Goal: Information Seeking & Learning: Learn about a topic

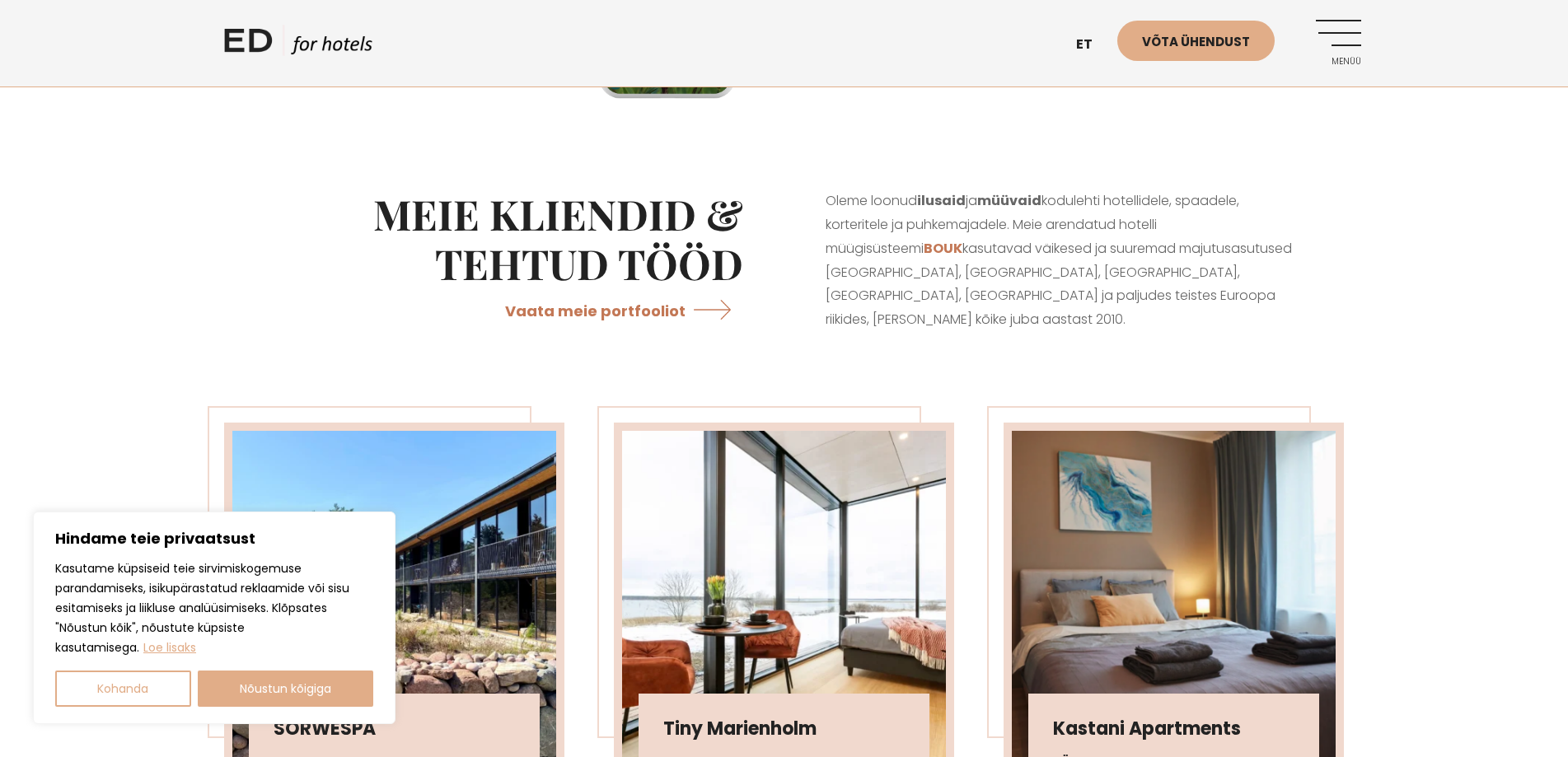
scroll to position [2472, 0]
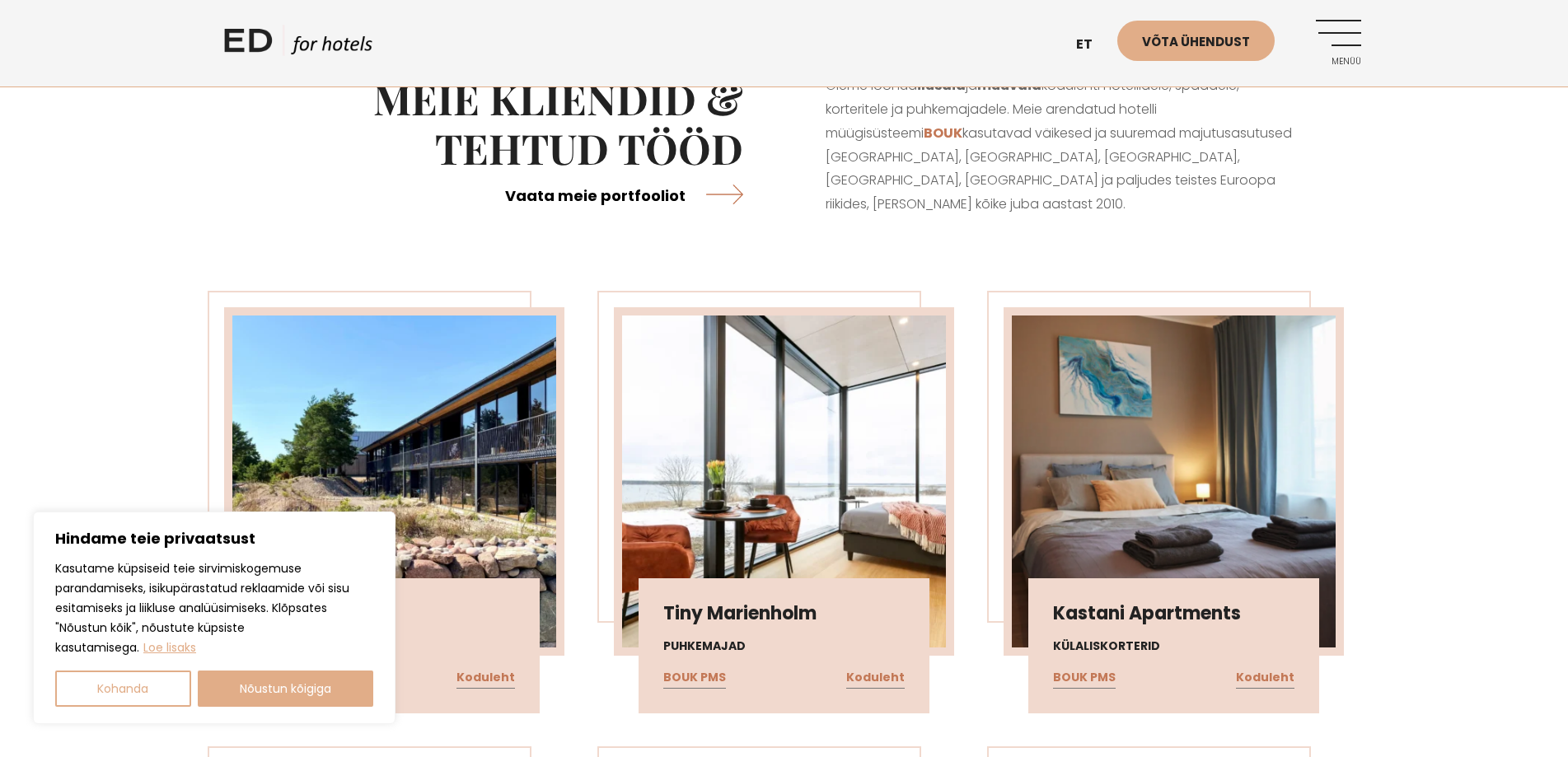
click at [620, 217] on link "Vaata meie portfooliot" at bounding box center [624, 194] width 238 height 43
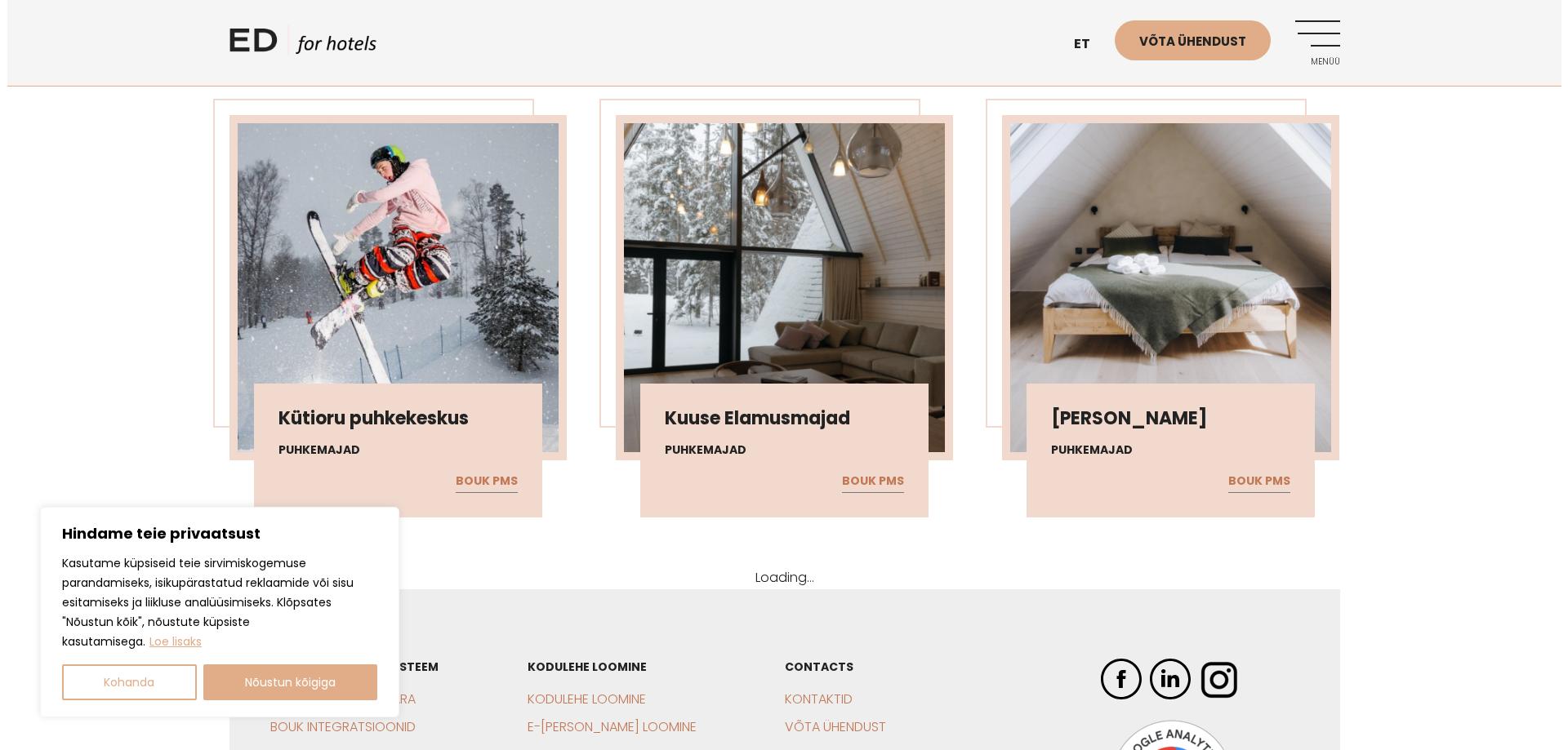
scroll to position [19269, 0]
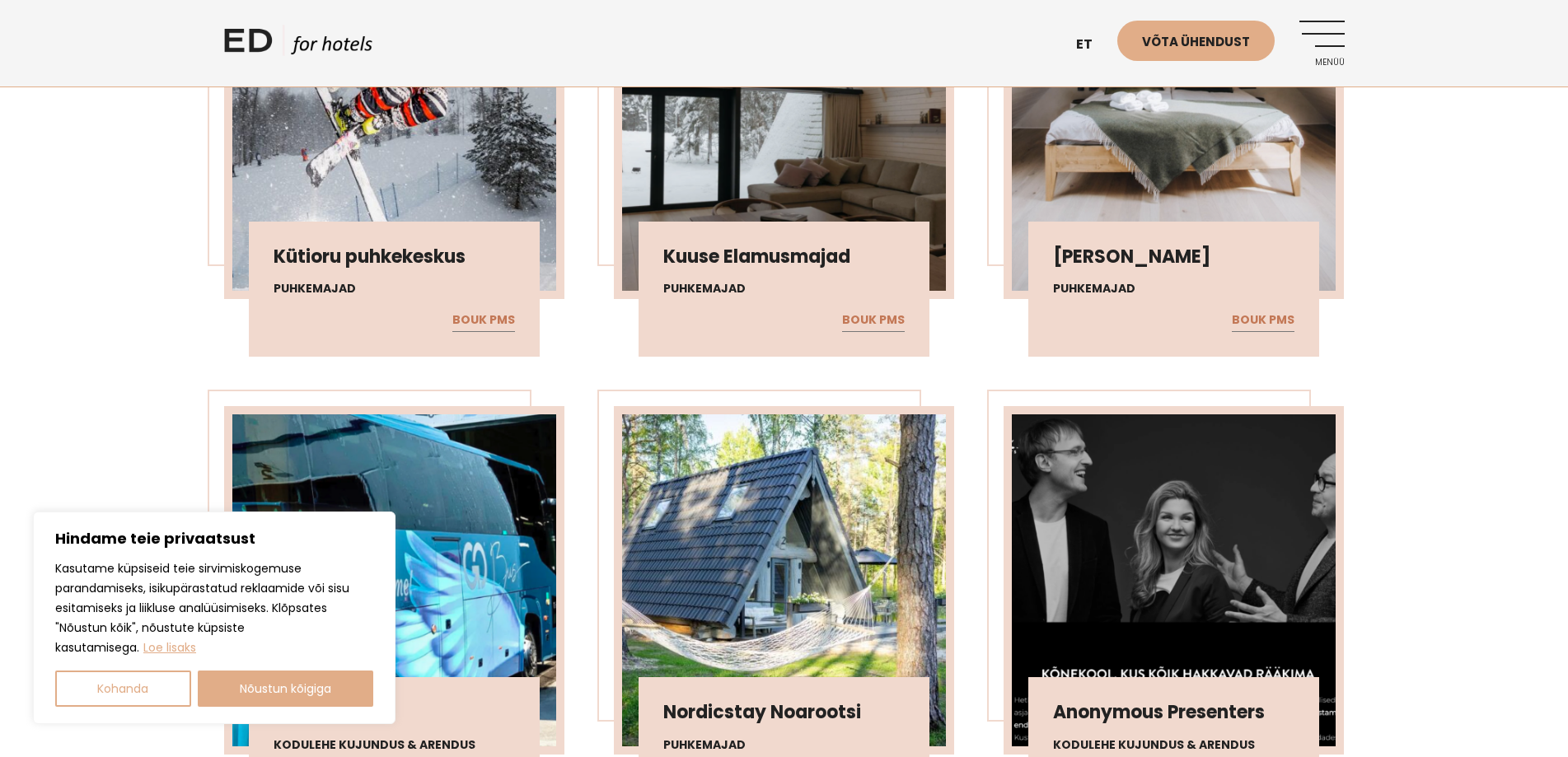
click at [1330, 49] on link "Menüü" at bounding box center [1322, 43] width 45 height 45
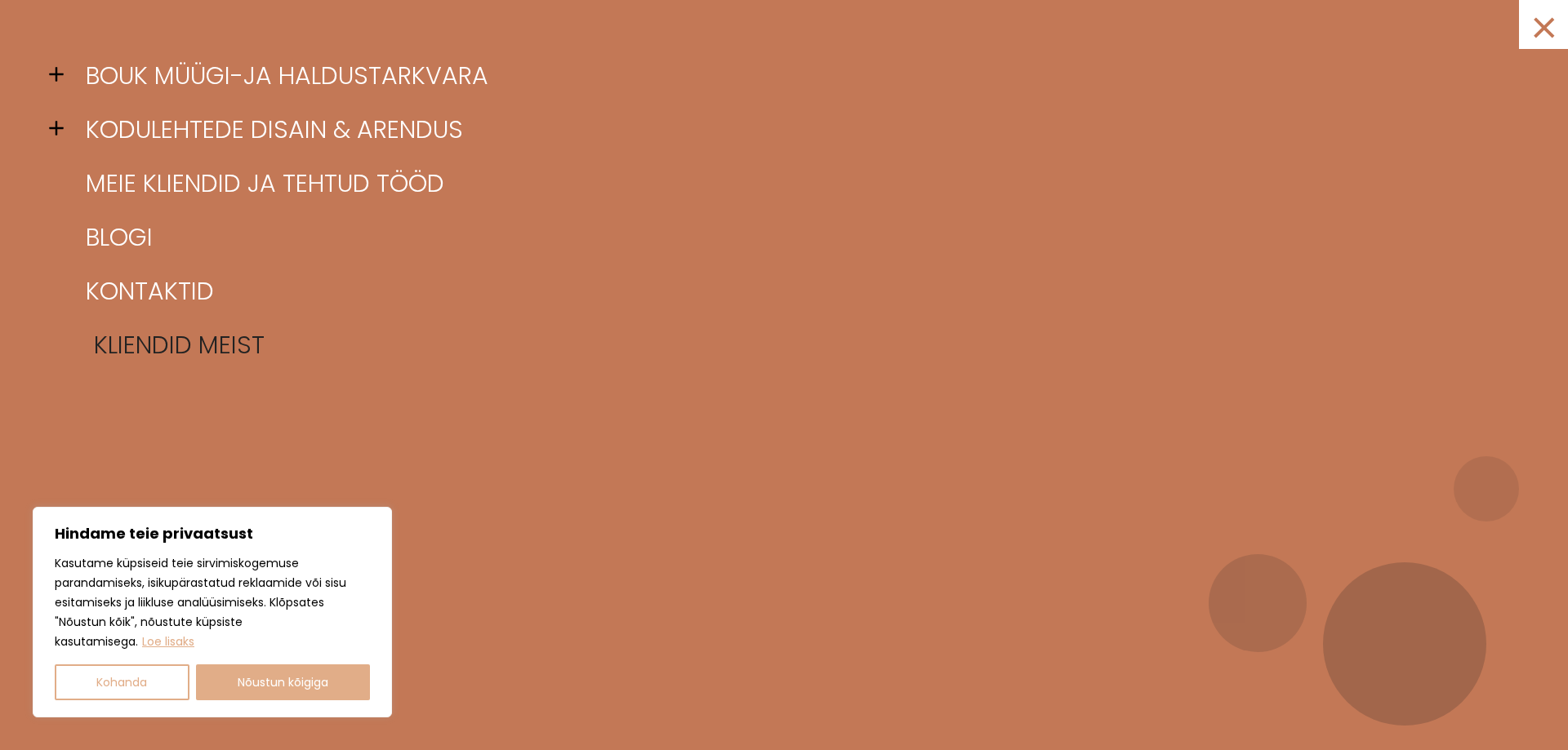
click at [122, 348] on link "Kliendid meist" at bounding box center [805, 345] width 1446 height 54
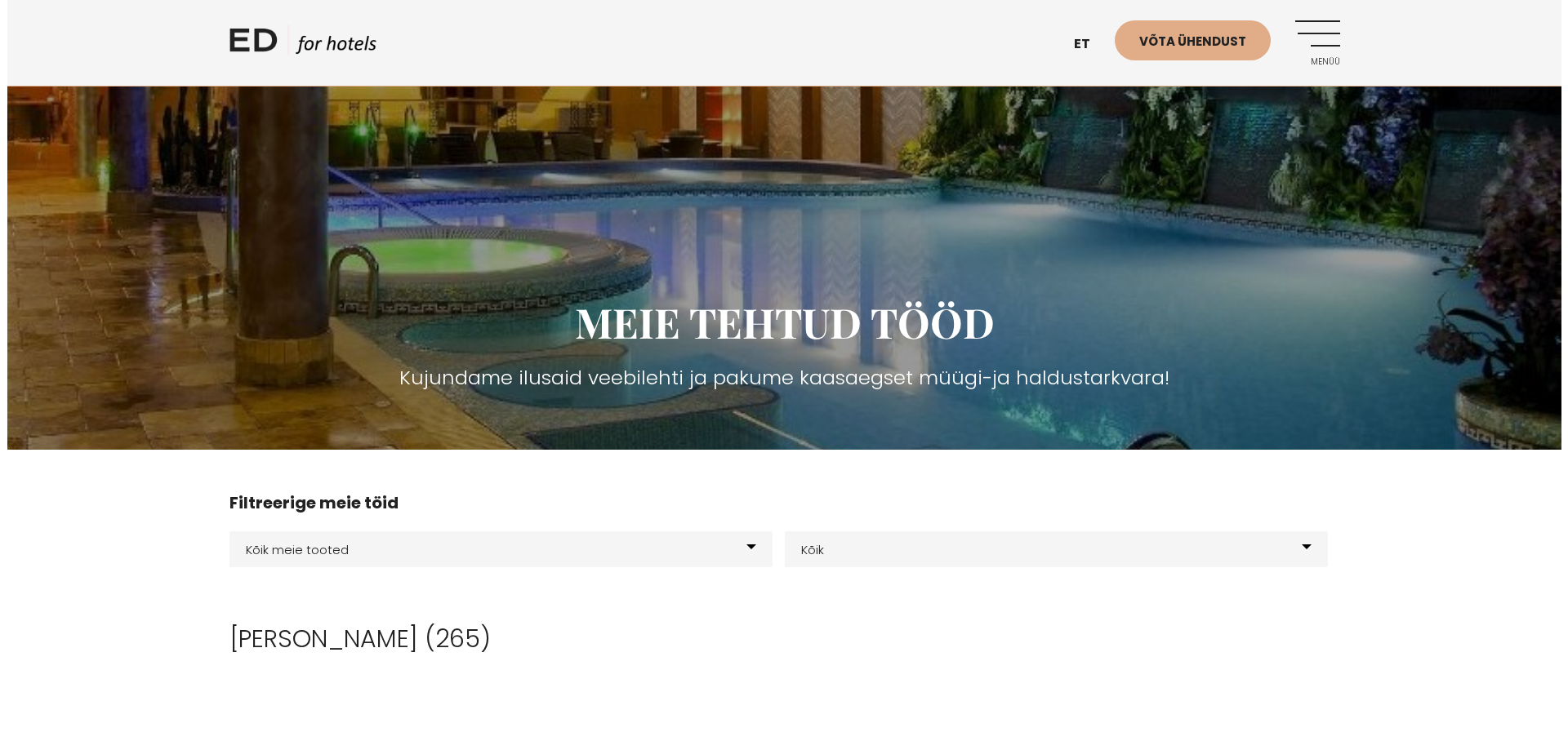
scroll to position [1767, 0]
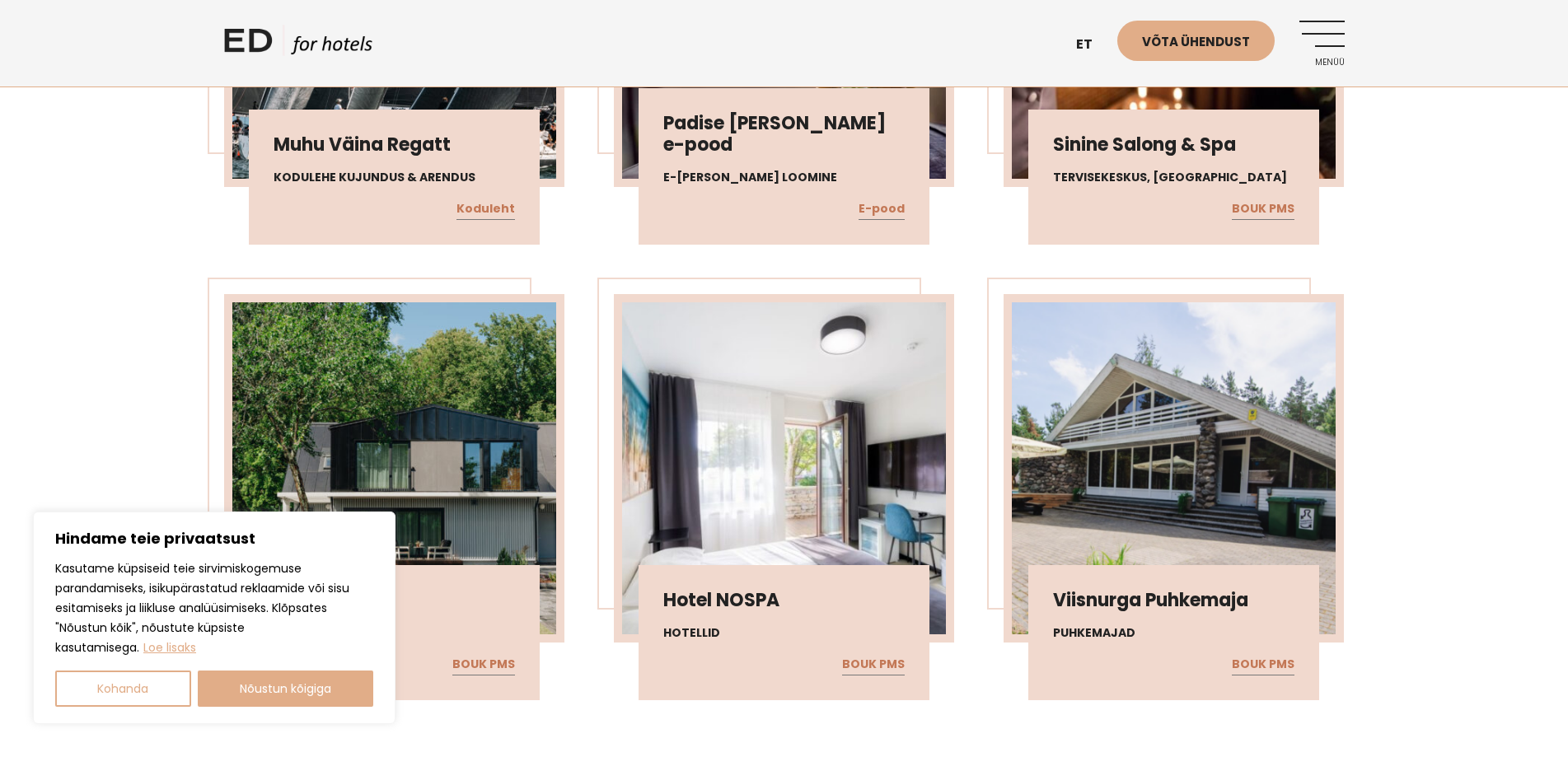
click at [1325, 33] on link "Menüü" at bounding box center [1322, 43] width 45 height 45
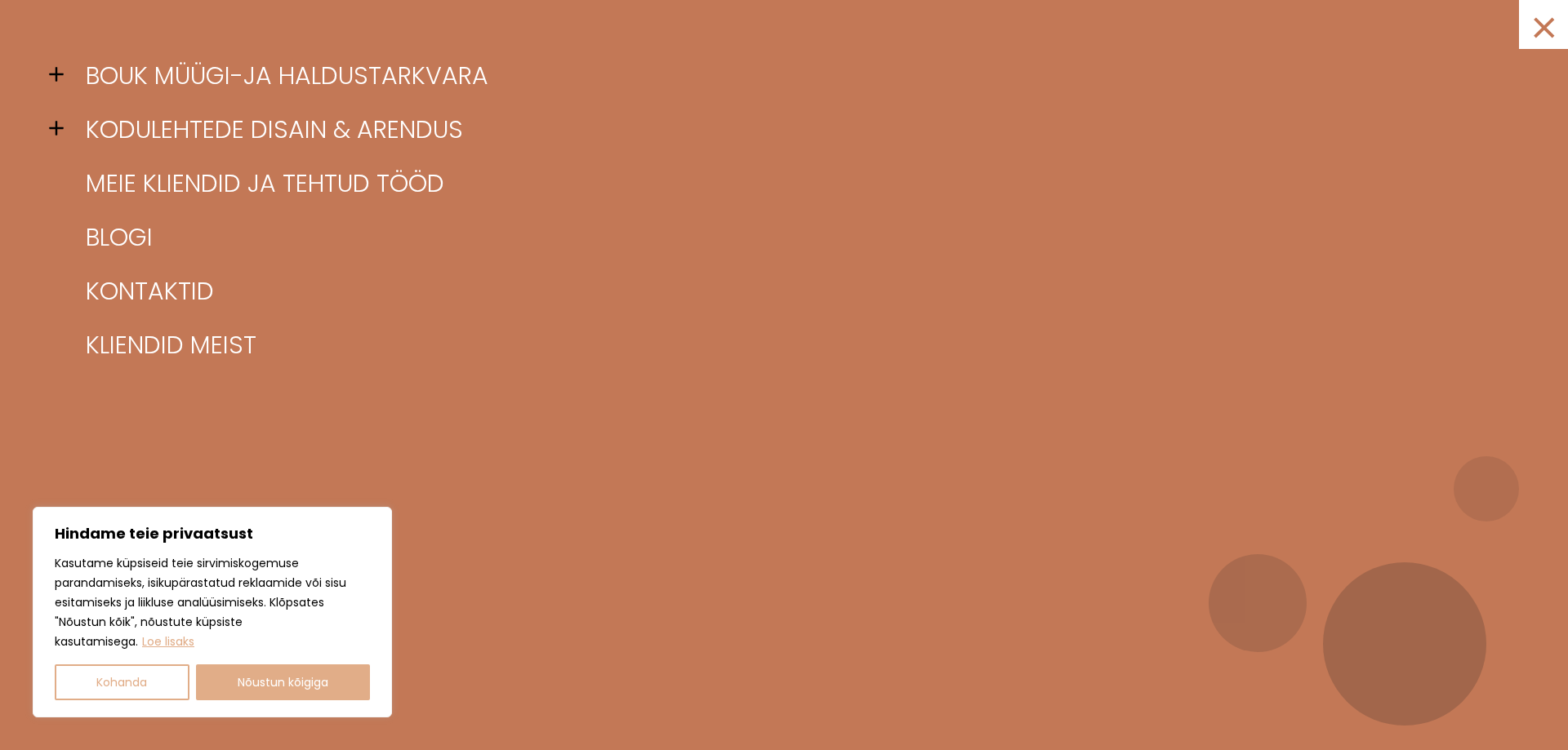
click at [54, 122] on span at bounding box center [61, 128] width 25 height 25
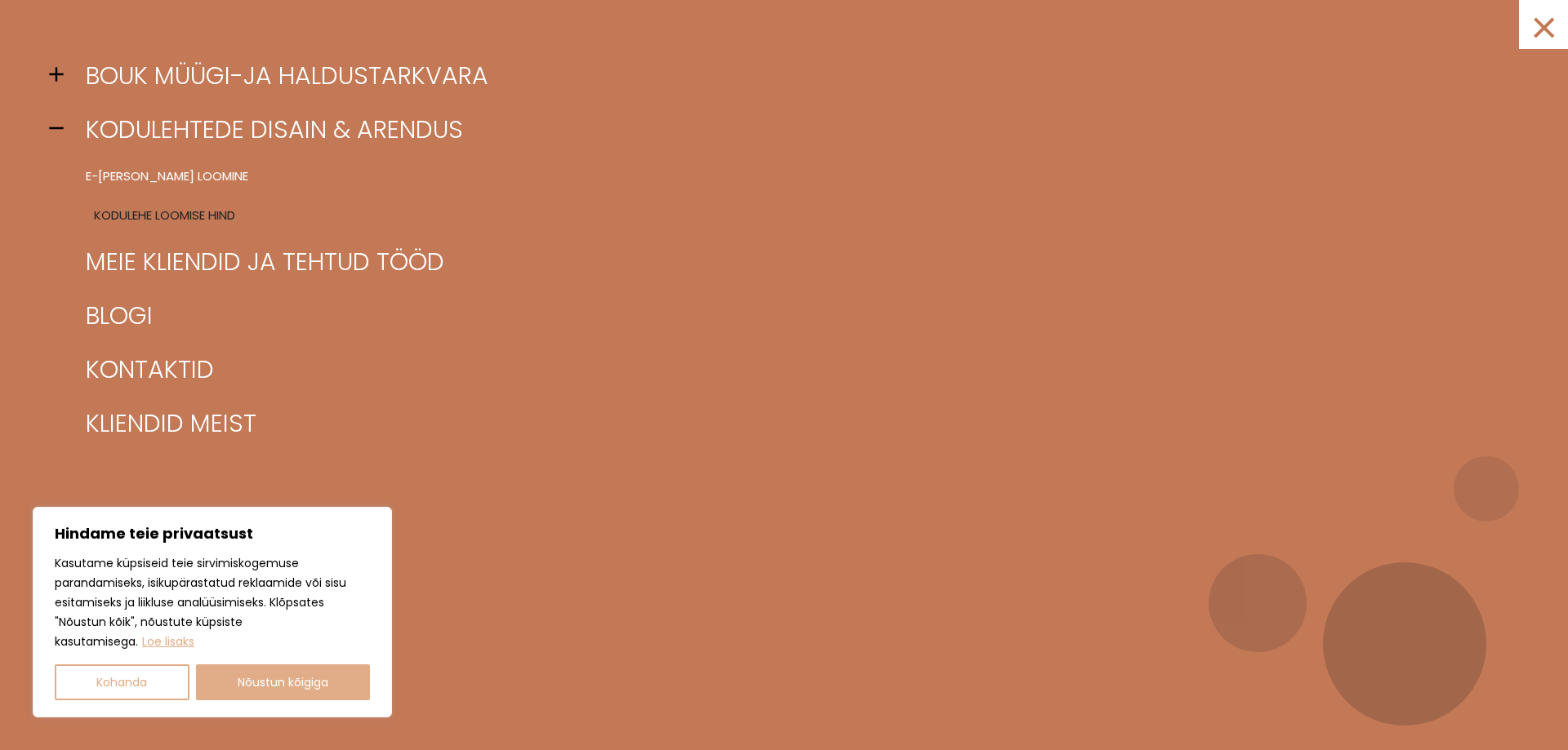
click at [112, 215] on link "Kodulehe loomise hind" at bounding box center [805, 215] width 1446 height 40
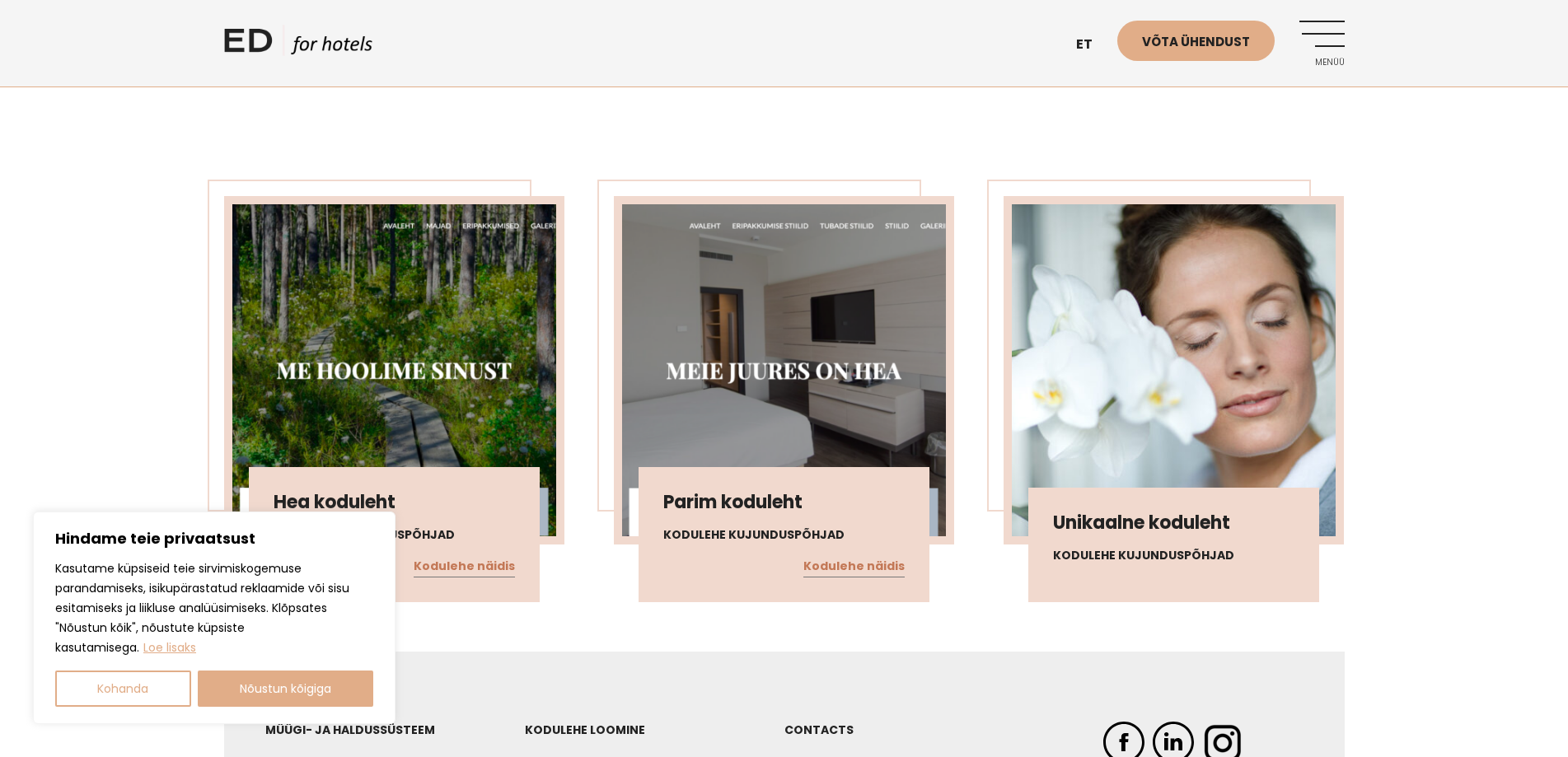
scroll to position [1565, 0]
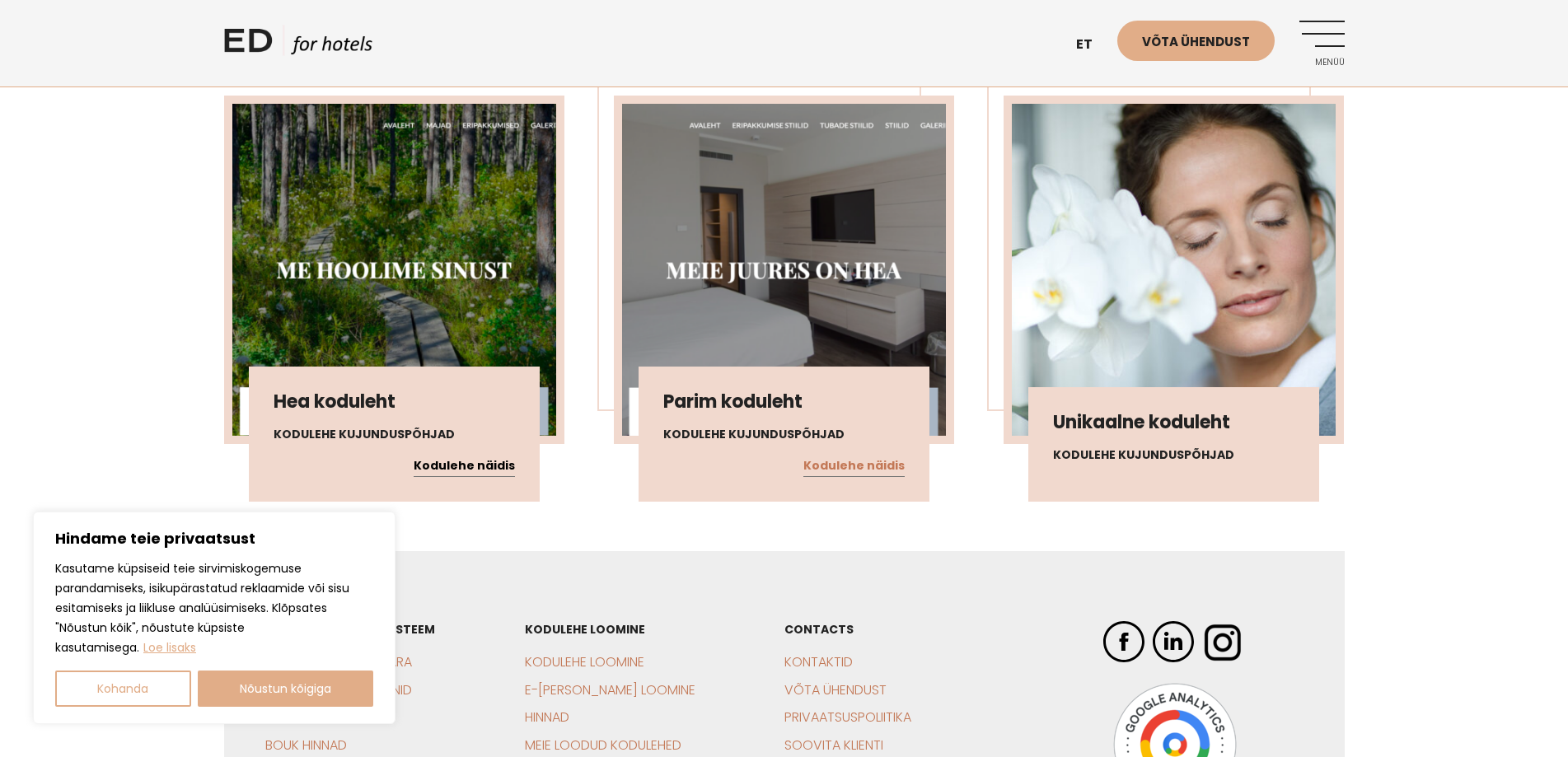
click at [465, 456] on link "Kodulehe näidis" at bounding box center [464, 466] width 101 height 21
click at [831, 456] on link "Kodulehe näidis" at bounding box center [854, 466] width 101 height 21
